Goal: Contribute content: Contribute content

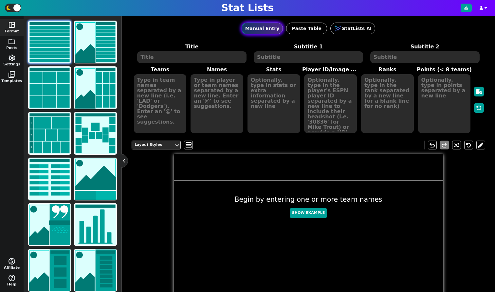
click at [264, 25] on button "Manual Entry" at bounding box center [263, 29] width 42 height 12
click at [312, 25] on button "Paste Table" at bounding box center [306, 29] width 41 height 12
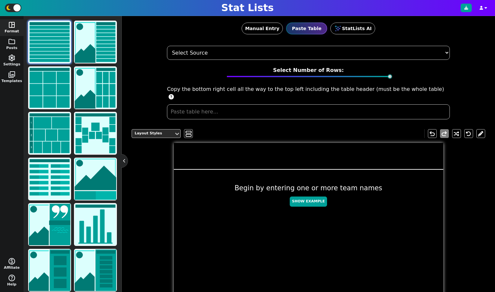
click at [246, 88] on div "Select Source ESPN Sports Reference Spreadsheet Select Number of Rows: Copy the…" at bounding box center [309, 83] width 354 height 74
click at [246, 104] on input "text" at bounding box center [308, 111] width 283 height 15
click at [243, 104] on input "text" at bounding box center [308, 111] width 283 height 15
select select "ESPN"
click at [226, 104] on input "text" at bounding box center [308, 111] width 283 height 15
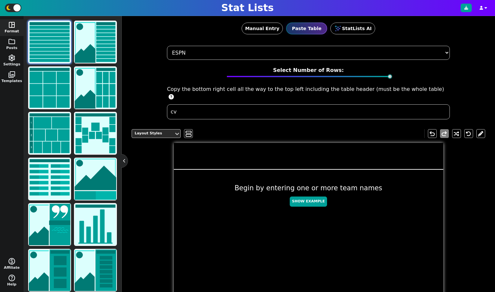
type input "c"
click at [345, 26] on button "StatLists AI" at bounding box center [352, 29] width 45 height 12
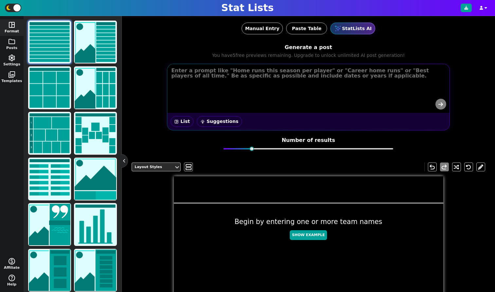
click at [247, 64] on div "space_dashboard List wb_incandescent Suggestions" at bounding box center [308, 97] width 283 height 67
click at [243, 71] on textarea at bounding box center [309, 79] width 282 height 28
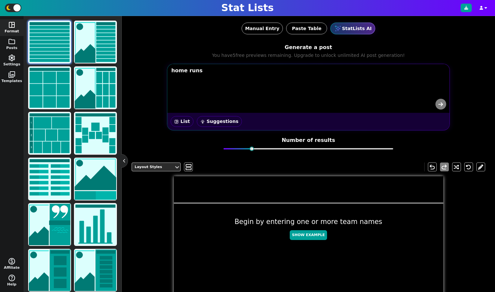
click at [211, 83] on textarea "home runs" at bounding box center [309, 79] width 282 height 28
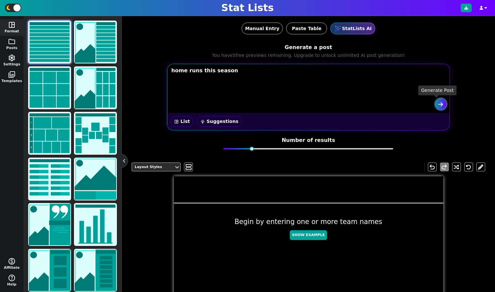
type textarea "home runs this season"
click at [435, 103] on button "submit" at bounding box center [440, 104] width 11 height 11
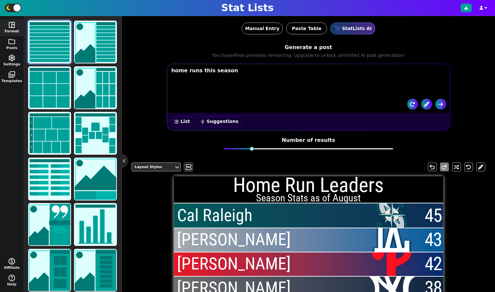
click at [248, 35] on div "Manual Entry Paste Table StatLists AI" at bounding box center [309, 28] width 354 height 25
click at [252, 27] on button "Manual Entry" at bounding box center [263, 29] width 42 height 12
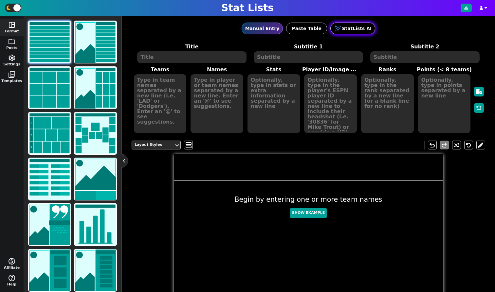
click at [353, 28] on button "StatLists AI" at bounding box center [352, 29] width 45 height 12
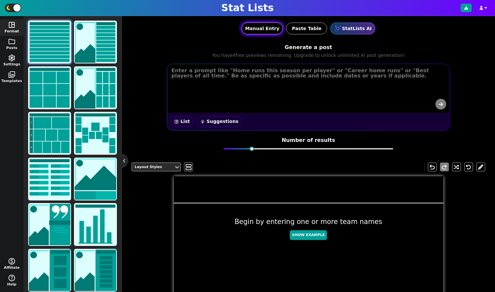
click at [268, 27] on button "Manual Entry" at bounding box center [263, 29] width 42 height 12
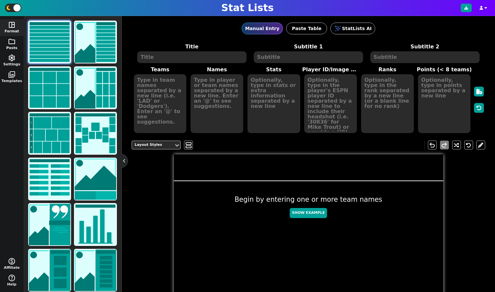
click at [4, 42] on button "folder Posts" at bounding box center [12, 44] width 24 height 17
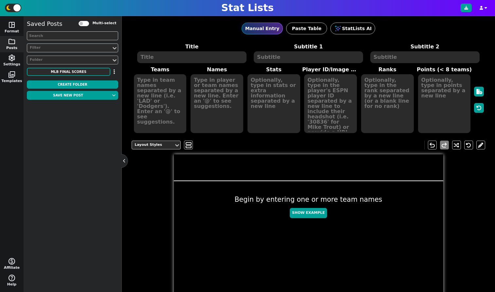
click at [49, 59] on div "Folder" at bounding box center [69, 60] width 79 height 6
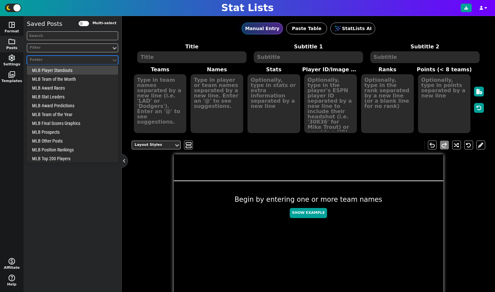
click at [49, 59] on div "Folder" at bounding box center [69, 60] width 79 height 6
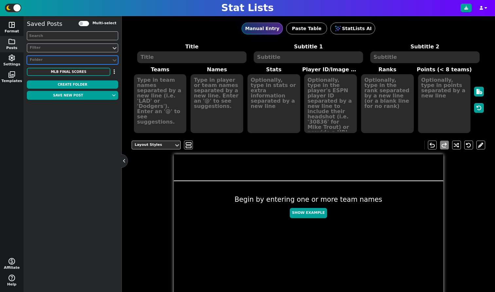
click at [17, 29] on button "space_dashboard Format" at bounding box center [12, 27] width 24 height 17
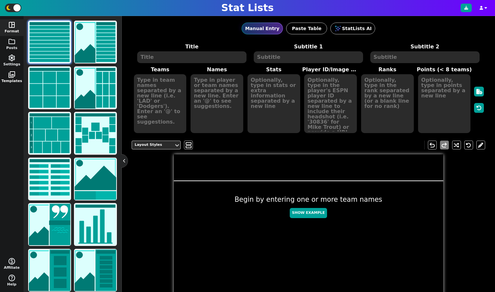
click at [9, 79] on button "photo_library Templates" at bounding box center [12, 77] width 24 height 17
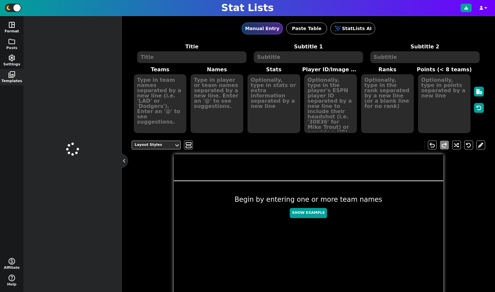
click at [14, 27] on span "space_dashboard" at bounding box center [12, 25] width 8 height 8
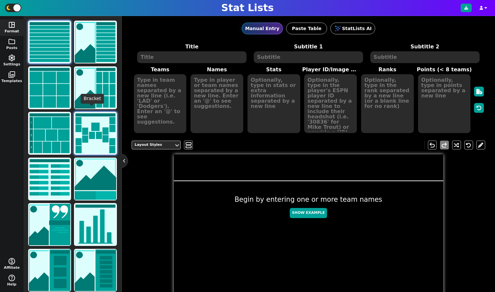
click at [80, 130] on img at bounding box center [96, 134] width 42 height 42
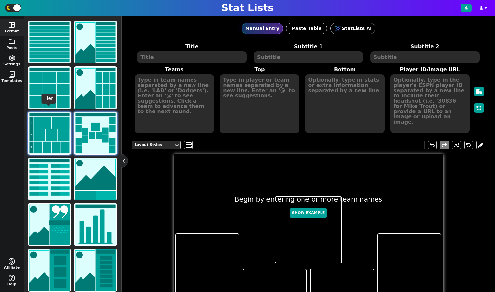
click at [46, 138] on img at bounding box center [50, 134] width 42 height 42
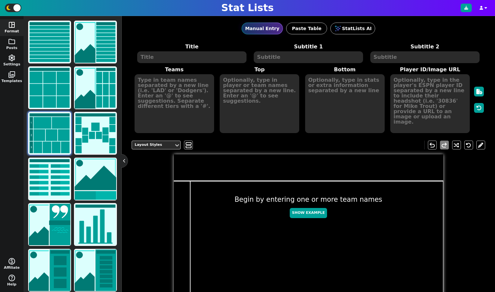
click at [200, 59] on textarea at bounding box center [191, 57] width 109 height 12
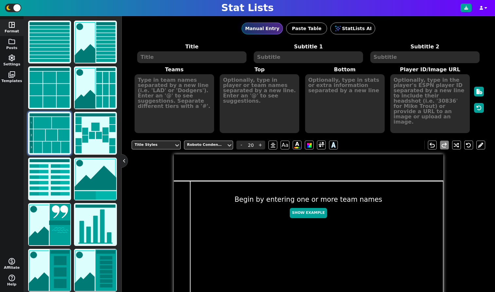
drag, startPoint x: 157, startPoint y: 82, endPoint x: 217, endPoint y: 93, distance: 60.2
click at [157, 82] on textarea at bounding box center [175, 103] width 80 height 59
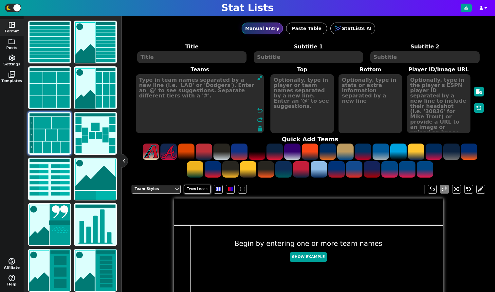
type textarea "1"
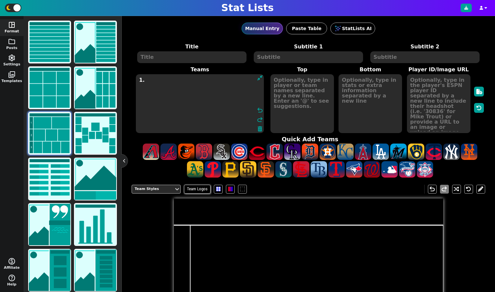
scroll to position [38, 0]
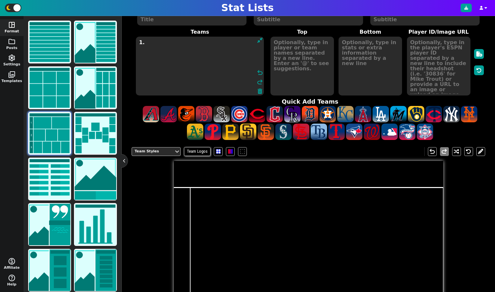
type textarea "1"
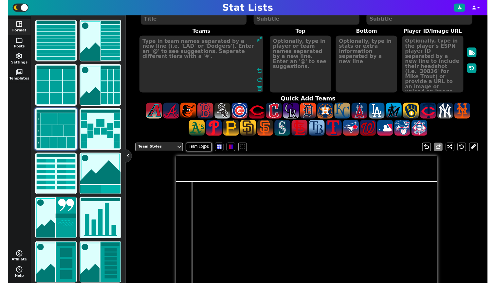
scroll to position [0, 0]
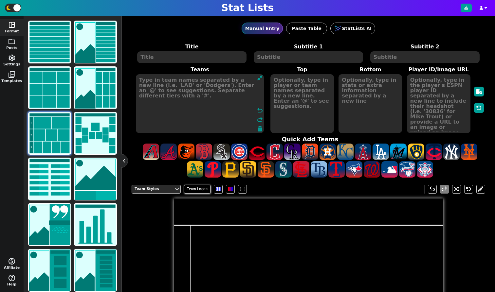
click at [123, 159] on button at bounding box center [124, 161] width 7 height 7
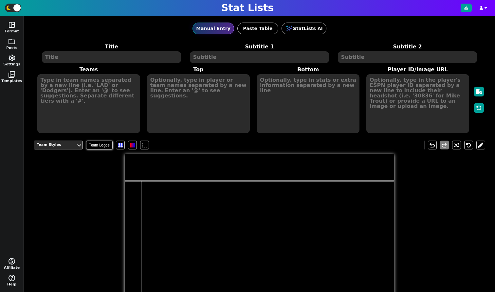
click at [118, 58] on textarea at bounding box center [111, 57] width 139 height 12
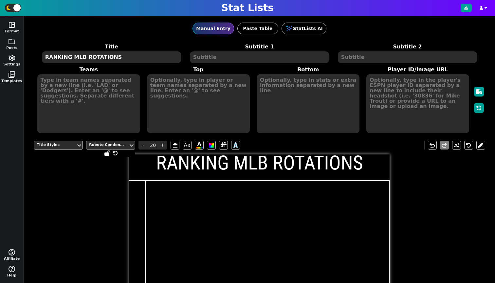
type textarea "RANKING MLB ROTATIONS"
click at [116, 144] on div "Roboto Condensed" at bounding box center [107, 145] width 37 height 6
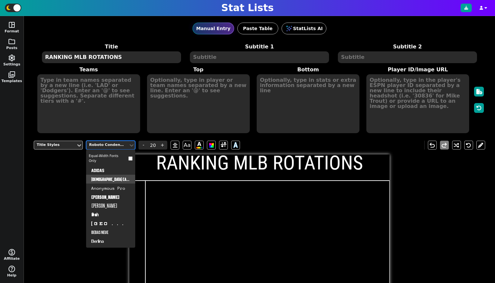
click at [108, 177] on div "American Captain" at bounding box center [110, 179] width 49 height 9
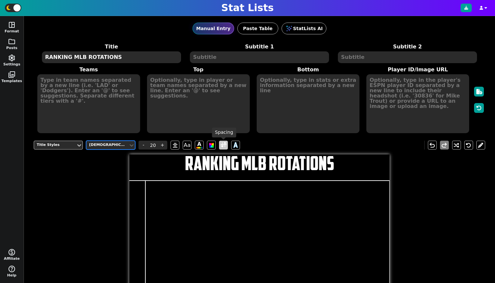
click at [226, 145] on span at bounding box center [224, 145] width 6 height 8
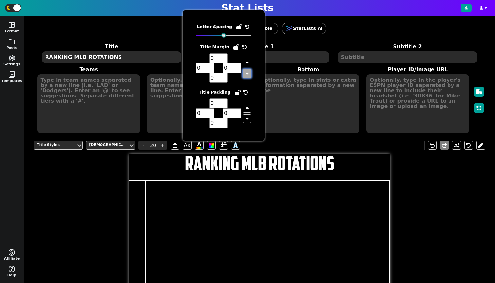
click at [245, 73] on button "button" at bounding box center [247, 73] width 9 height 9
click at [237, 70] on input "-1" at bounding box center [232, 68] width 18 height 10
type input "0"
click at [238, 66] on input "0" at bounding box center [232, 68] width 18 height 10
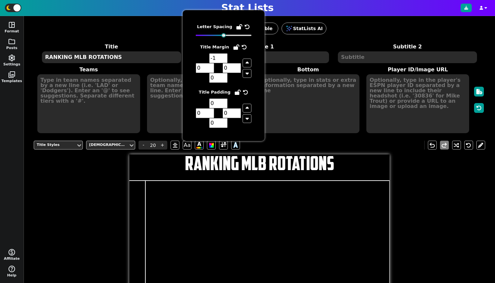
click at [224, 58] on input "-1" at bounding box center [218, 58] width 18 height 10
click at [224, 58] on input "-2" at bounding box center [218, 58] width 18 height 10
click at [224, 56] on input "-1" at bounding box center [218, 58] width 18 height 10
click at [224, 56] on input "0" at bounding box center [218, 58] width 18 height 10
click at [224, 56] on input "1" at bounding box center [218, 58] width 18 height 10
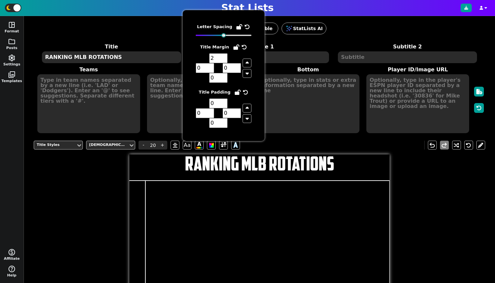
click at [224, 56] on input "2" at bounding box center [218, 58] width 18 height 10
click at [224, 56] on input "3" at bounding box center [218, 58] width 18 height 10
click at [224, 56] on input "4" at bounding box center [218, 58] width 18 height 10
click at [224, 56] on input "5" at bounding box center [218, 58] width 18 height 10
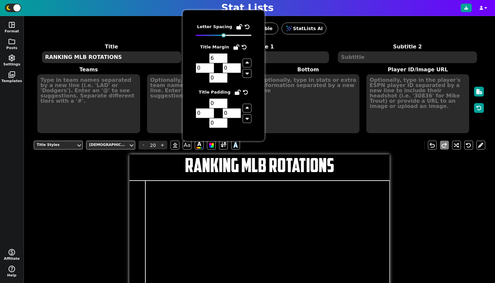
click at [224, 56] on input "6" at bounding box center [218, 58] width 18 height 10
click at [224, 56] on input "7" at bounding box center [218, 58] width 18 height 10
click at [224, 56] on input "8" at bounding box center [218, 58] width 18 height 10
type input "9"
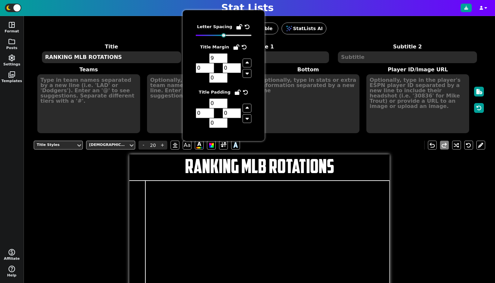
click at [224, 56] on input "9" at bounding box center [218, 58] width 18 height 10
click at [294, 55] on textarea at bounding box center [259, 57] width 139 height 12
type input "10"
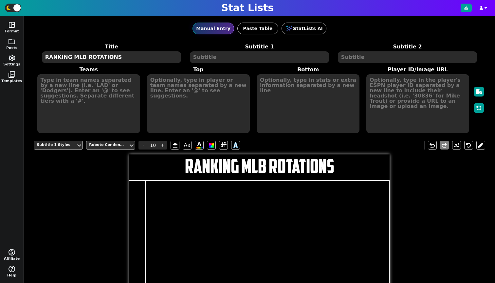
click at [283, 60] on textarea at bounding box center [259, 57] width 139 height 12
type textarea "-"
click at [238, 61] on textarea "-" at bounding box center [259, 57] width 139 height 12
type textarea "-"
type textarea "#30-26"
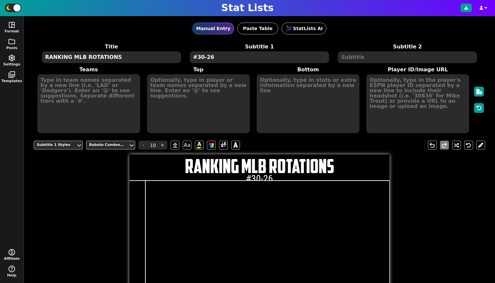
click at [122, 91] on textarea at bounding box center [88, 103] width 103 height 59
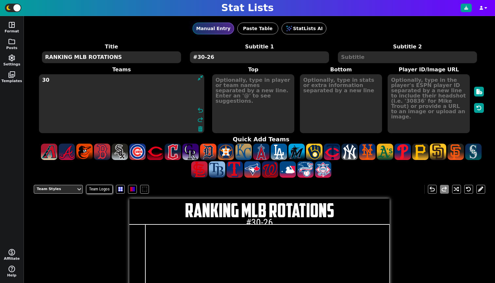
type textarea "3"
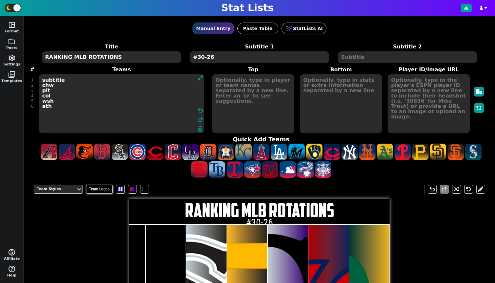
drag, startPoint x: 71, startPoint y: 107, endPoint x: 38, endPoint y: 92, distance: 36.2
click at [38, 92] on span "subtitle chw pit col wsh ath undo redo" at bounding box center [121, 104] width 167 height 60
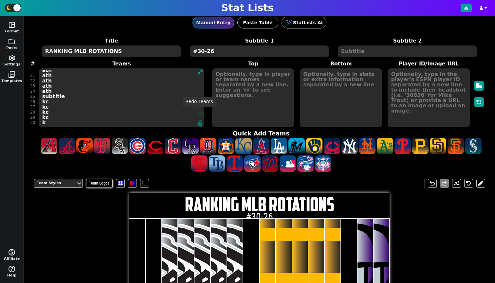
type textarea "subtitle chw chw chw chw chw subtitle pit pit pit pit pit subtitle col col col …"
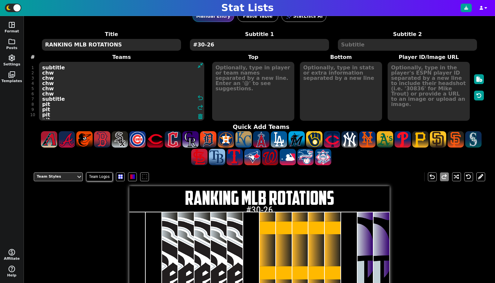
drag, startPoint x: 60, startPoint y: 116, endPoint x: 1, endPoint y: -12, distance: 141.5
click at [1, 0] on html "Stat Lists space_dashboard Format folder Posts settings Settings photo_library …" at bounding box center [247, 141] width 495 height 283
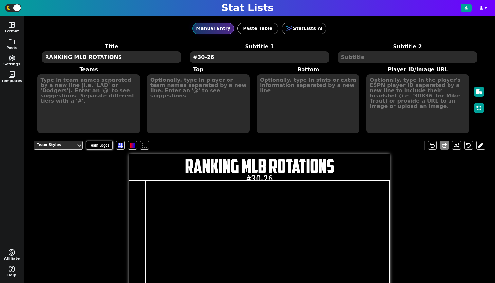
click at [108, 171] on div "Team Styles Team Logos undo redo RANKING MLB ROTATIONS #30-26 1 Add Tier" at bounding box center [259, 284] width 451 height 296
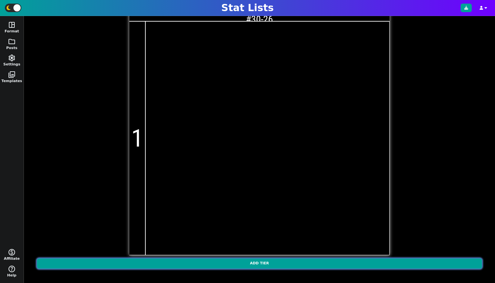
click at [293, 265] on button "Add Tier" at bounding box center [259, 264] width 445 height 10
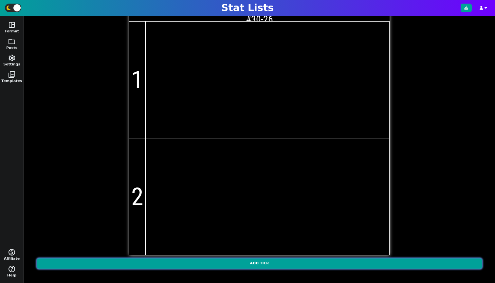
click at [280, 261] on button "Add Tier" at bounding box center [259, 264] width 445 height 10
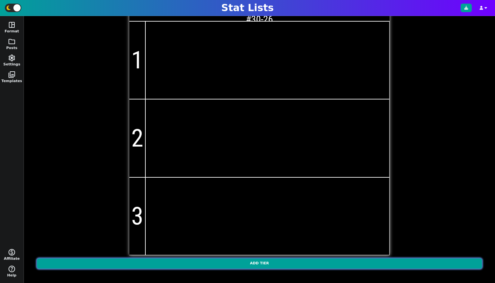
click at [280, 261] on button "Add Tier" at bounding box center [259, 264] width 445 height 10
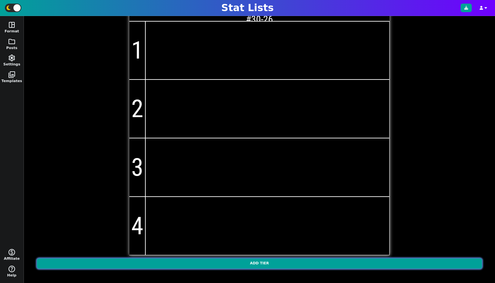
click at [280, 261] on button "Add Tier" at bounding box center [259, 264] width 445 height 10
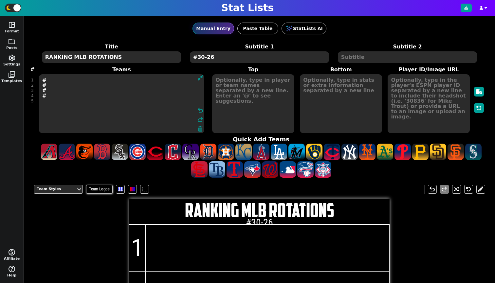
click at [81, 85] on textarea "# # # #" at bounding box center [121, 103] width 165 height 59
type textarea "# # # #"
click at [138, 240] on input "1" at bounding box center [137, 248] width 16 height 47
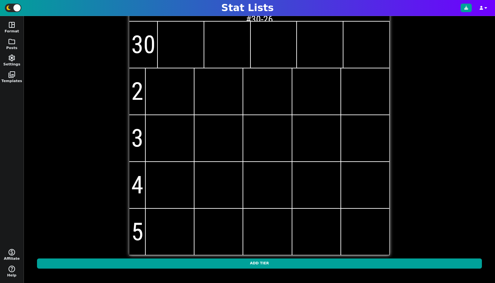
type input "30"
click at [136, 85] on input "2" at bounding box center [137, 91] width 16 height 47
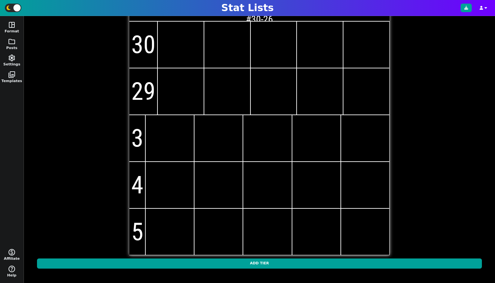
type input "29"
click at [137, 131] on input "3" at bounding box center [137, 138] width 16 height 47
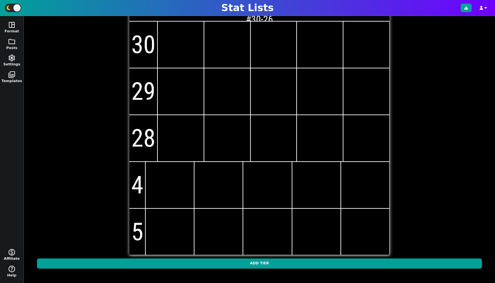
type input "28"
click at [131, 176] on input "4" at bounding box center [137, 185] width 16 height 47
click at [141, 177] on input "4" at bounding box center [137, 185] width 16 height 47
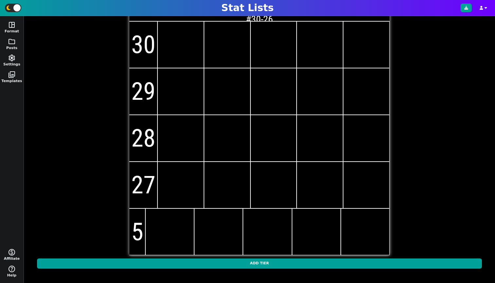
type input "27"
click at [141, 224] on input "5" at bounding box center [137, 232] width 16 height 47
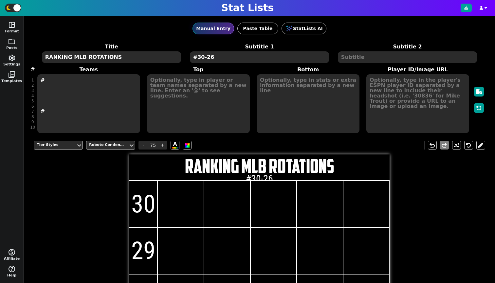
type input "26"
click at [246, 160] on h1 "RANKING MLB ROTATIONS" at bounding box center [259, 166] width 260 height 20
click at [257, 177] on h2 "#30-26" at bounding box center [259, 179] width 260 height 10
click at [113, 140] on div "Subtitle 1 Styles Roboto Condensed - 10 + Aa A A undo redo" at bounding box center [259, 145] width 451 height 19
click at [112, 142] on div at bounding box center [107, 145] width 38 height 7
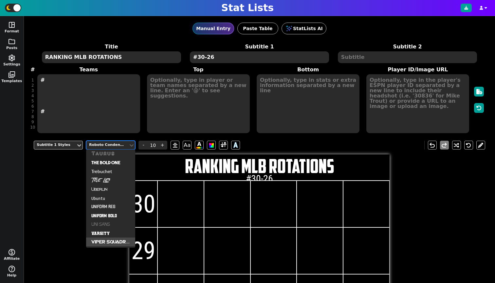
click at [111, 239] on div "Viper Squadron" at bounding box center [110, 242] width 49 height 9
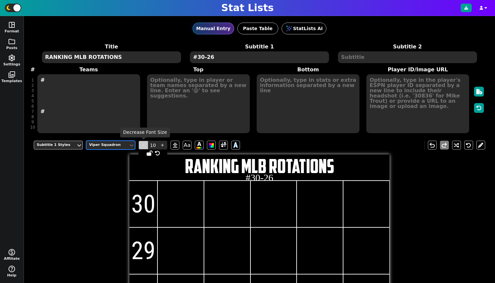
click at [140, 145] on span "-" at bounding box center [143, 145] width 10 height 9
type input "6"
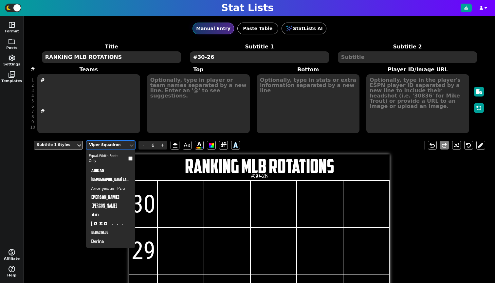
click at [106, 143] on div "Viper Squadron" at bounding box center [107, 145] width 37 height 6
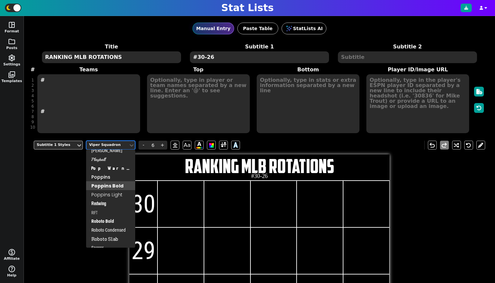
click at [111, 186] on div "Poppins Bold" at bounding box center [110, 185] width 49 height 9
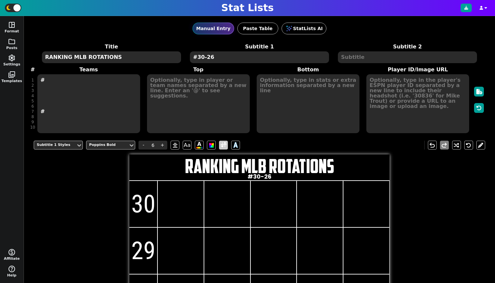
click at [221, 145] on span at bounding box center [224, 145] width 6 height 8
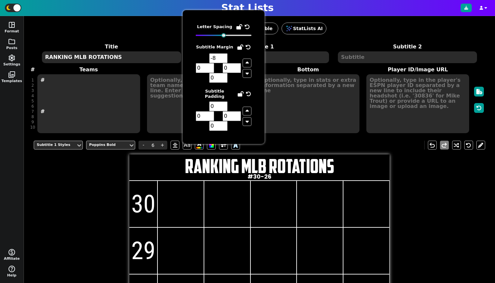
click at [223, 58] on input "-8" at bounding box center [218, 58] width 18 height 10
type input "-9"
click at [223, 58] on input "-9" at bounding box center [218, 58] width 18 height 10
click at [477, 226] on div "Subtitle 1 Styles Poppins Bold - 6 + Aa A A undo redo RANKING MLB ROTATIONS #30…" at bounding box center [259, 284] width 451 height 296
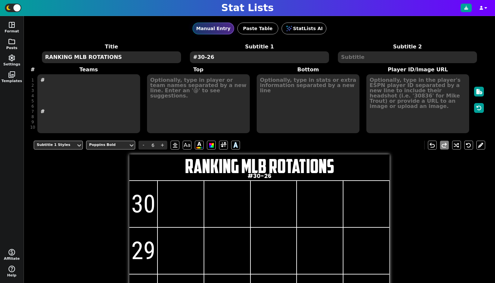
click at [8, 40] on span "folder" at bounding box center [12, 42] width 8 height 8
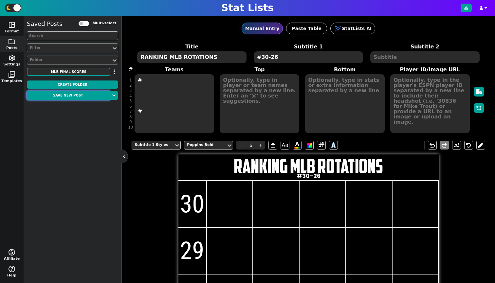
click at [60, 94] on button "Save new post" at bounding box center [68, 95] width 83 height 9
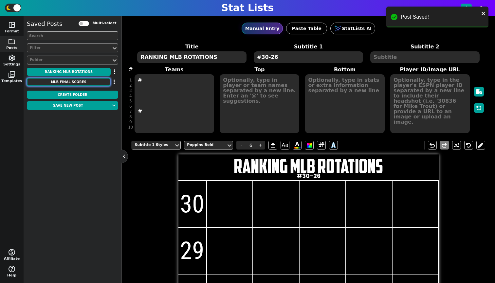
click at [102, 79] on button "MLB Final Scores" at bounding box center [68, 82] width 83 height 8
type textarea "MLB Final Scores"
type textarea "August 15, 2025"
type textarea "PIT CHC MIL CIN PHI WAS TEX TOR SEA NYM ATL CLE MIA BOS CHW KC DET MIN BAL HOU …"
type textarea "3 2"
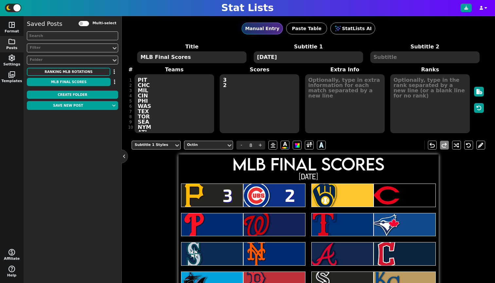
click at [273, 93] on textarea "3 2" at bounding box center [260, 103] width 80 height 59
type input "27"
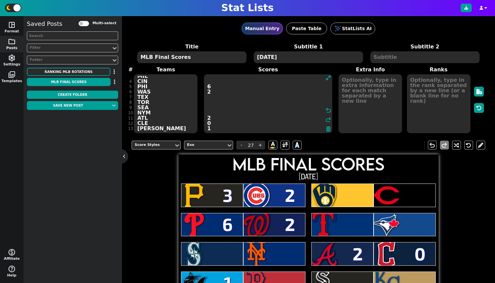
scroll to position [20, 0]
type textarea "3 2 6 2 2 0 1 2"
click at [81, 110] on button "Save new post" at bounding box center [68, 105] width 83 height 9
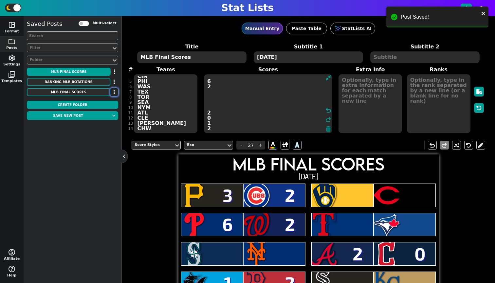
click at [113, 92] on button "button" at bounding box center [114, 92] width 8 height 8
click at [103, 121] on li "Delete" at bounding box center [95, 124] width 52 height 10
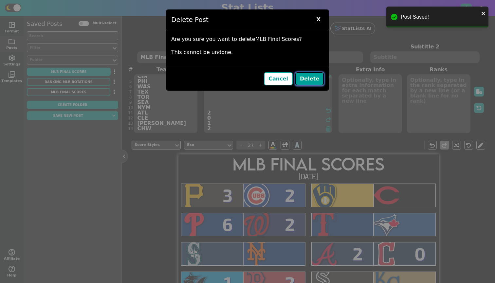
click at [309, 76] on button "Delete" at bounding box center [309, 78] width 28 height 13
